Goal: Transaction & Acquisition: Subscribe to service/newsletter

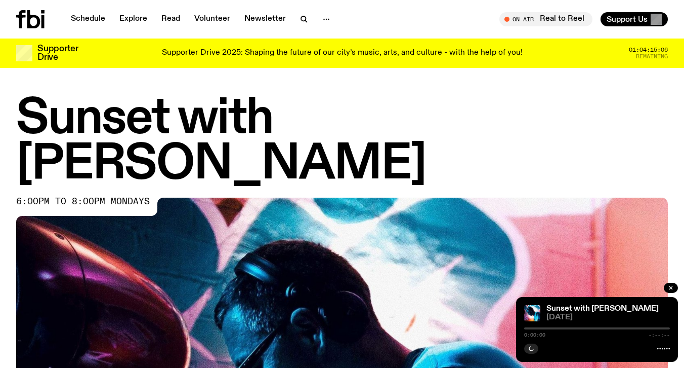
click at [40, 22] on icon at bounding box center [30, 19] width 28 height 18
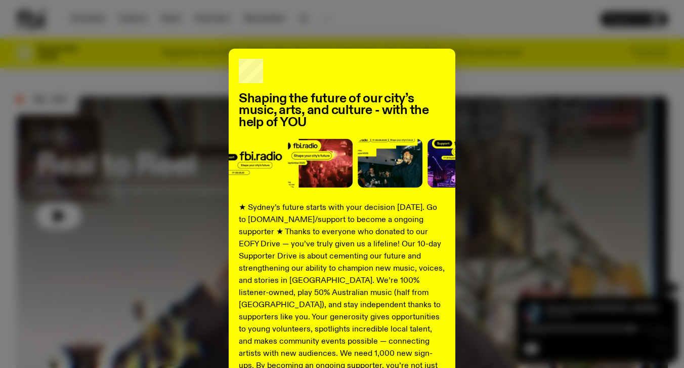
click at [186, 102] on div "Shaping the future of our city’s music, arts, and culture - with the help of YO…" at bounding box center [342, 257] width 652 height 416
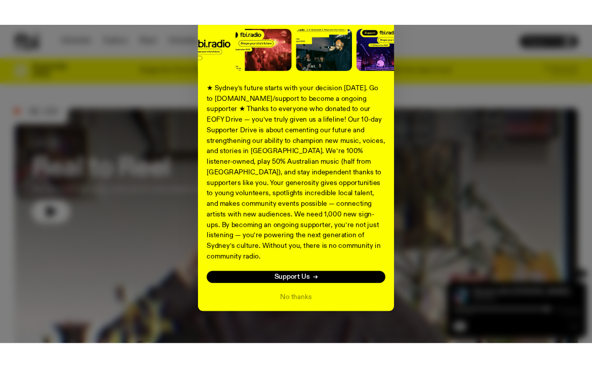
scroll to position [133, 0]
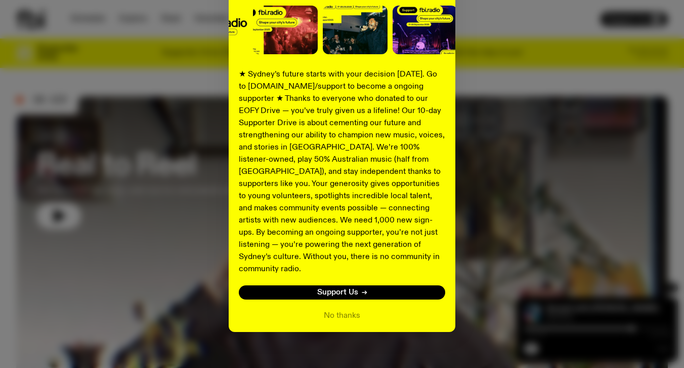
click at [150, 270] on div "Shaping the future of our city’s music, arts, and culture - with the help of YO…" at bounding box center [342, 123] width 652 height 416
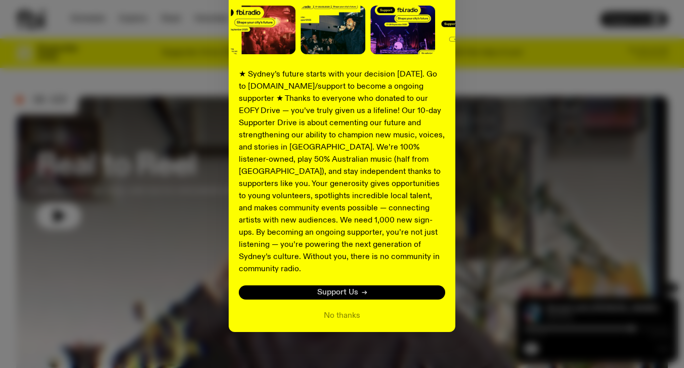
click at [346, 289] on span "Support Us" at bounding box center [337, 293] width 41 height 8
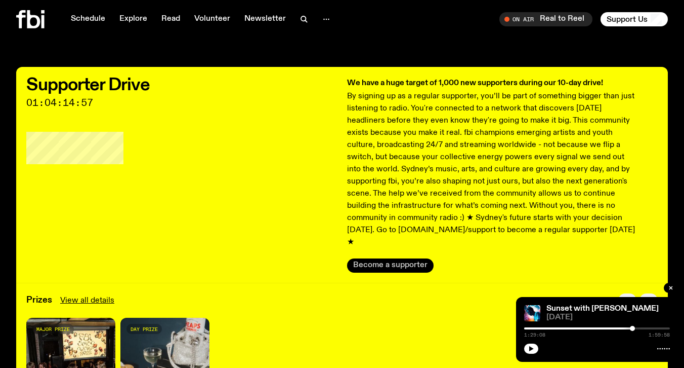
click at [402, 258] on button "Become a supporter" at bounding box center [390, 265] width 87 height 14
click at [44, 19] on icon at bounding box center [43, 21] width 3 height 13
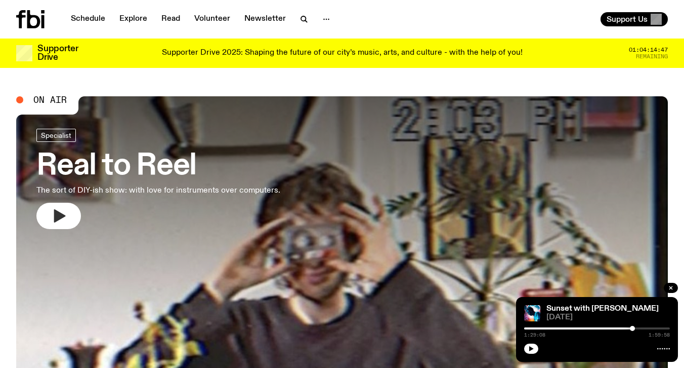
click at [63, 213] on icon "button" at bounding box center [59, 216] width 16 height 16
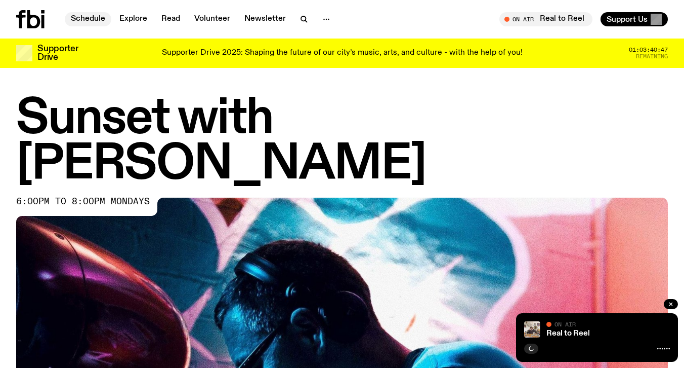
click at [86, 17] on link "Schedule" at bounding box center [88, 19] width 47 height 14
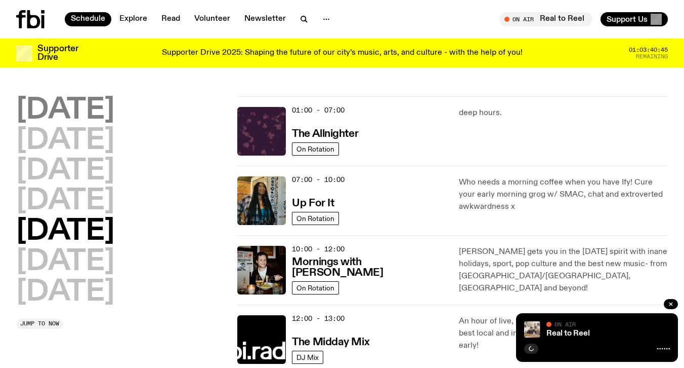
click at [73, 113] on h2 "Monday" at bounding box center [65, 110] width 98 height 28
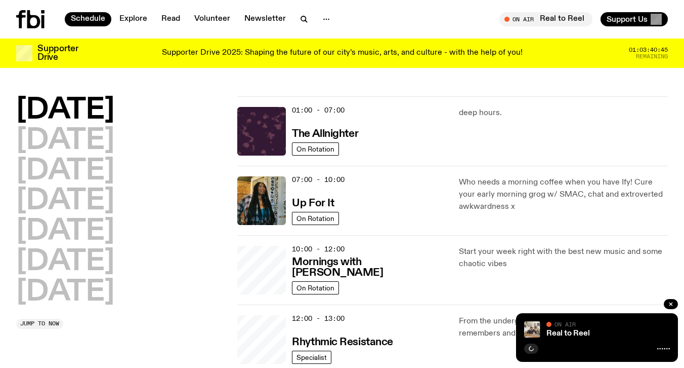
scroll to position [28, 0]
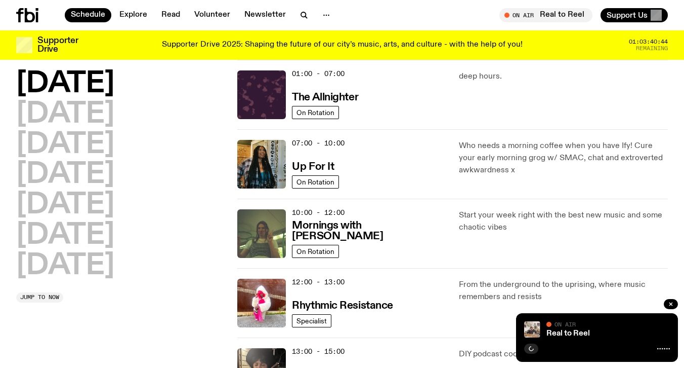
click at [80, 78] on h2 "Monday" at bounding box center [65, 84] width 98 height 28
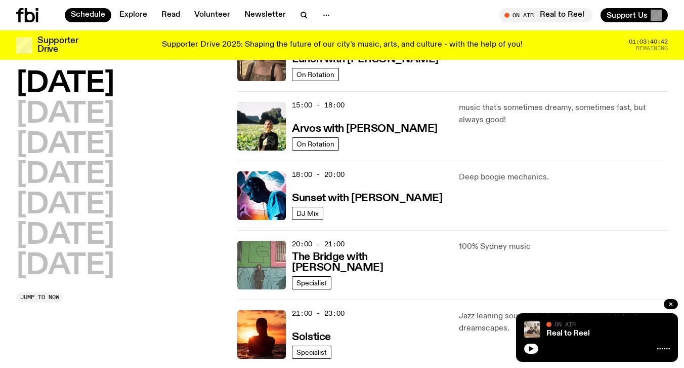
scroll to position [345, 0]
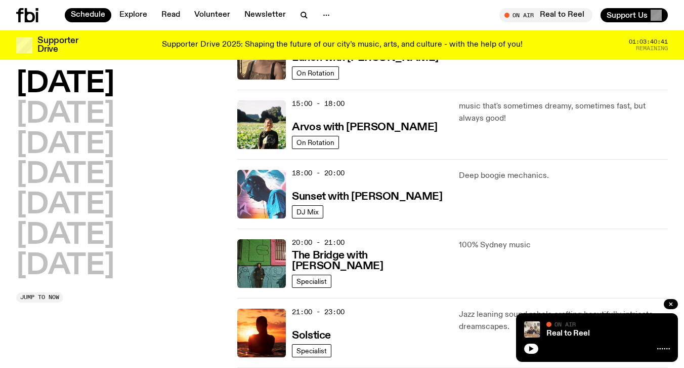
click at [267, 192] on img at bounding box center [261, 194] width 49 height 49
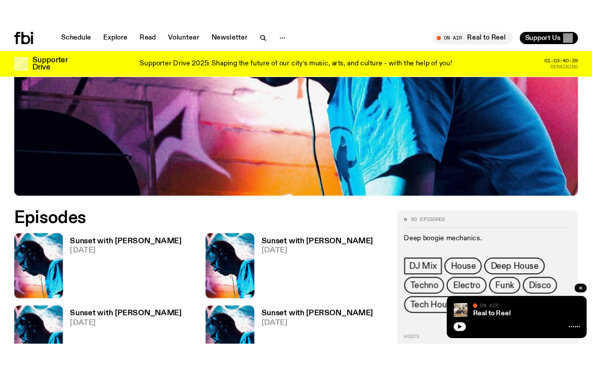
scroll to position [380, 0]
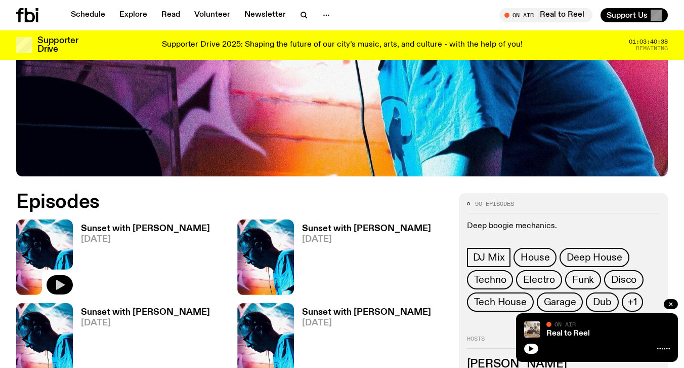
click at [58, 279] on icon "button" at bounding box center [60, 284] width 9 height 10
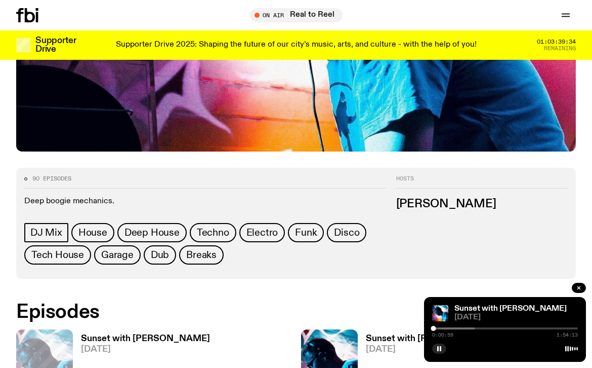
scroll to position [340, 0]
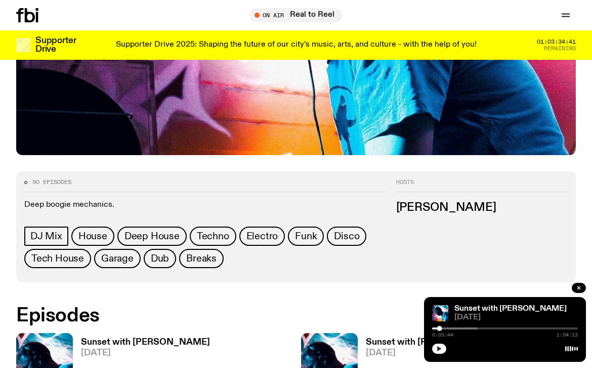
click at [439, 351] on icon "button" at bounding box center [439, 348] width 6 height 6
click at [580, 287] on icon "button" at bounding box center [579, 287] width 3 height 3
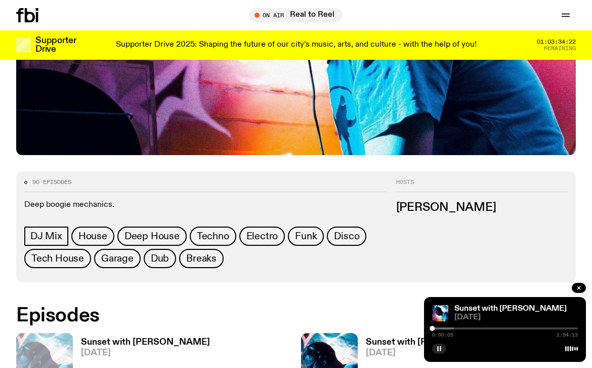
click at [440, 352] on button "button" at bounding box center [439, 348] width 14 height 10
click at [443, 329] on div at bounding box center [381, 328] width 146 height 2
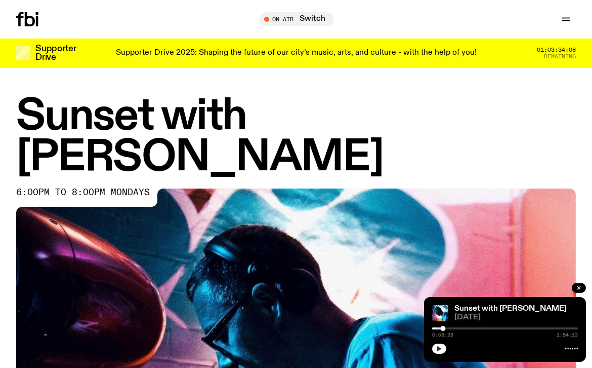
click at [443, 352] on button "button" at bounding box center [439, 348] width 14 height 10
